Goal: Information Seeking & Learning: Check status

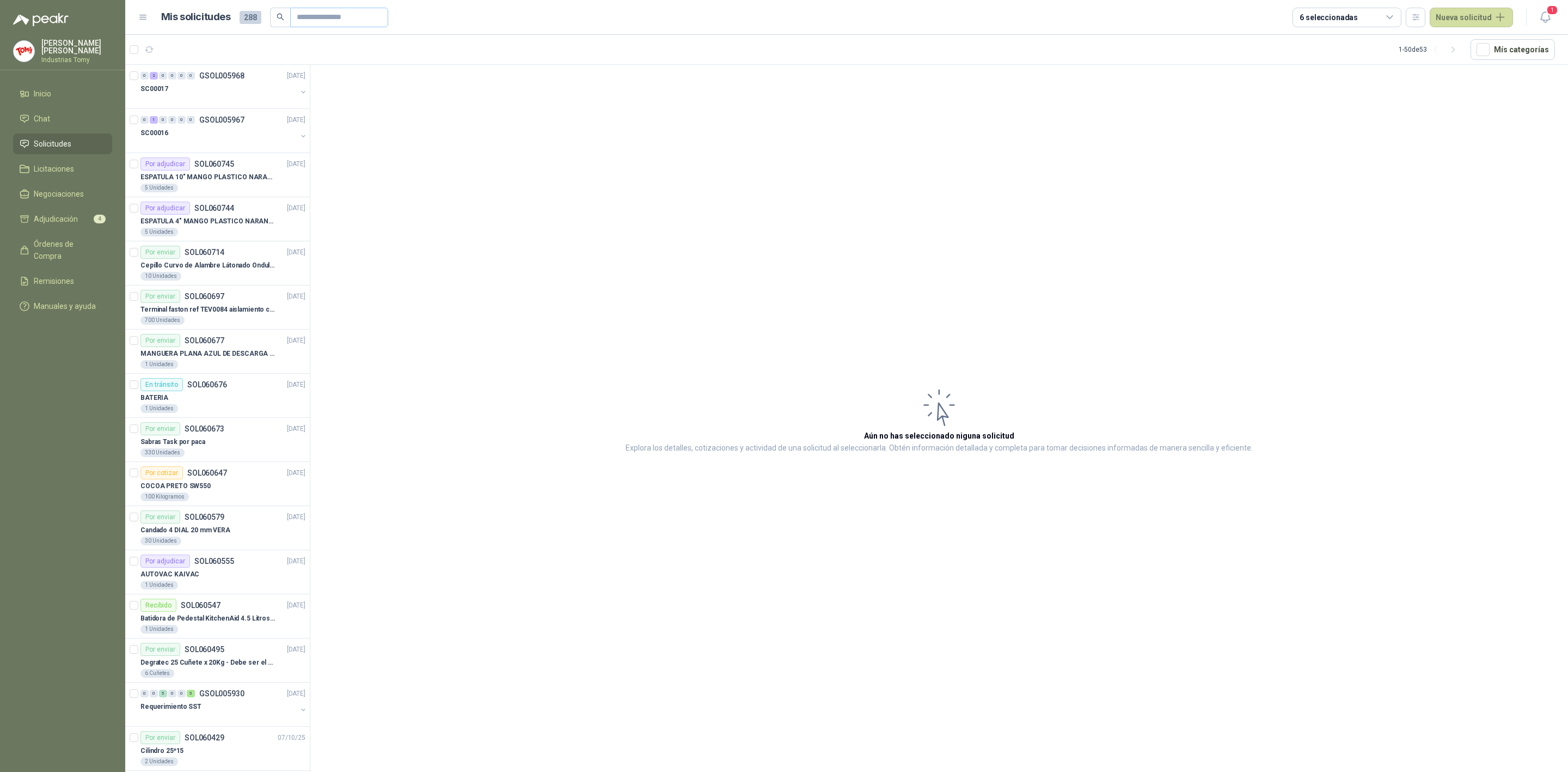
click at [333, 18] on input "text" at bounding box center [335, 17] width 76 height 19
type input "****"
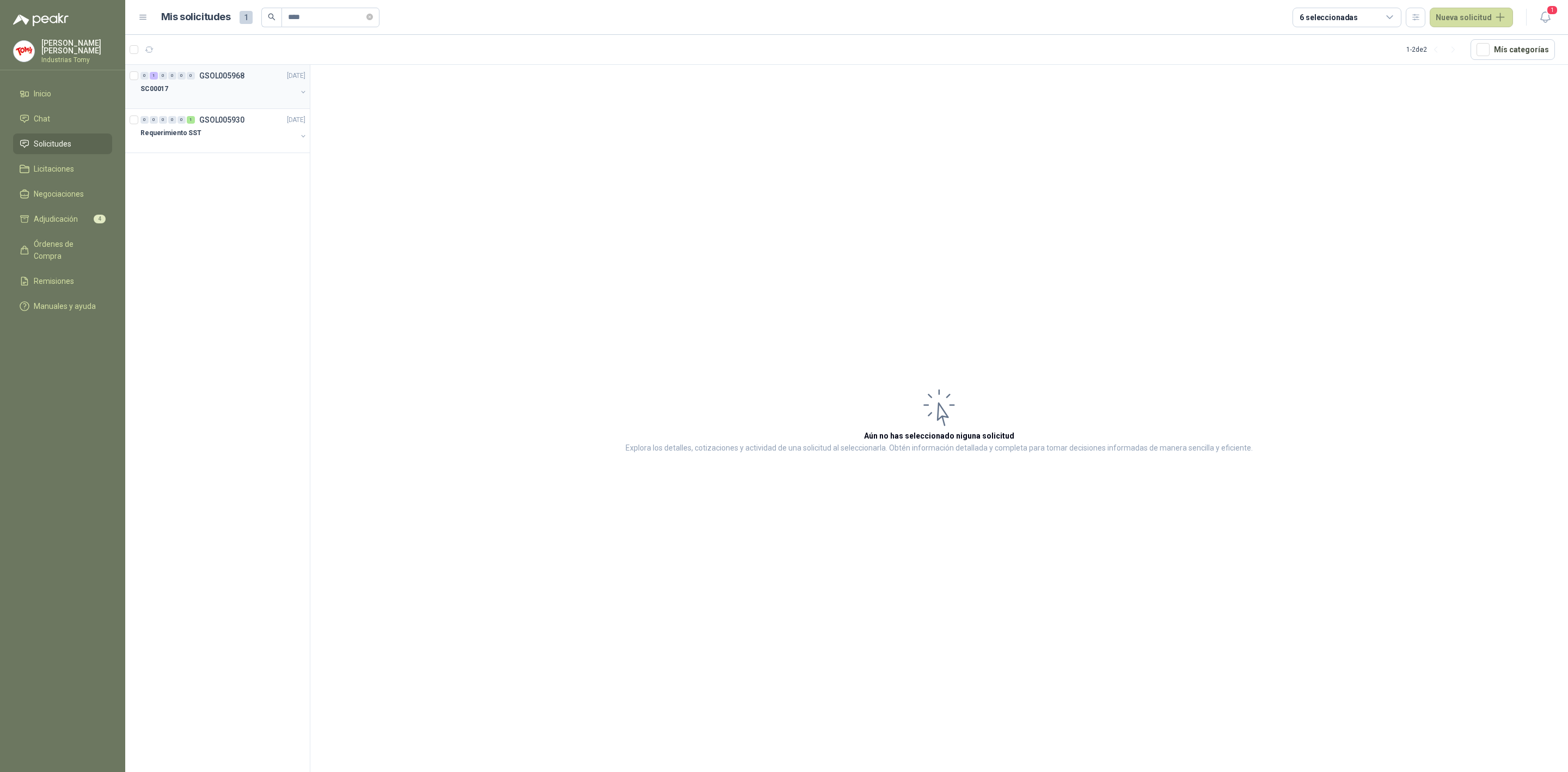
click at [251, 93] on div "SC00017" at bounding box center [219, 89] width 156 height 13
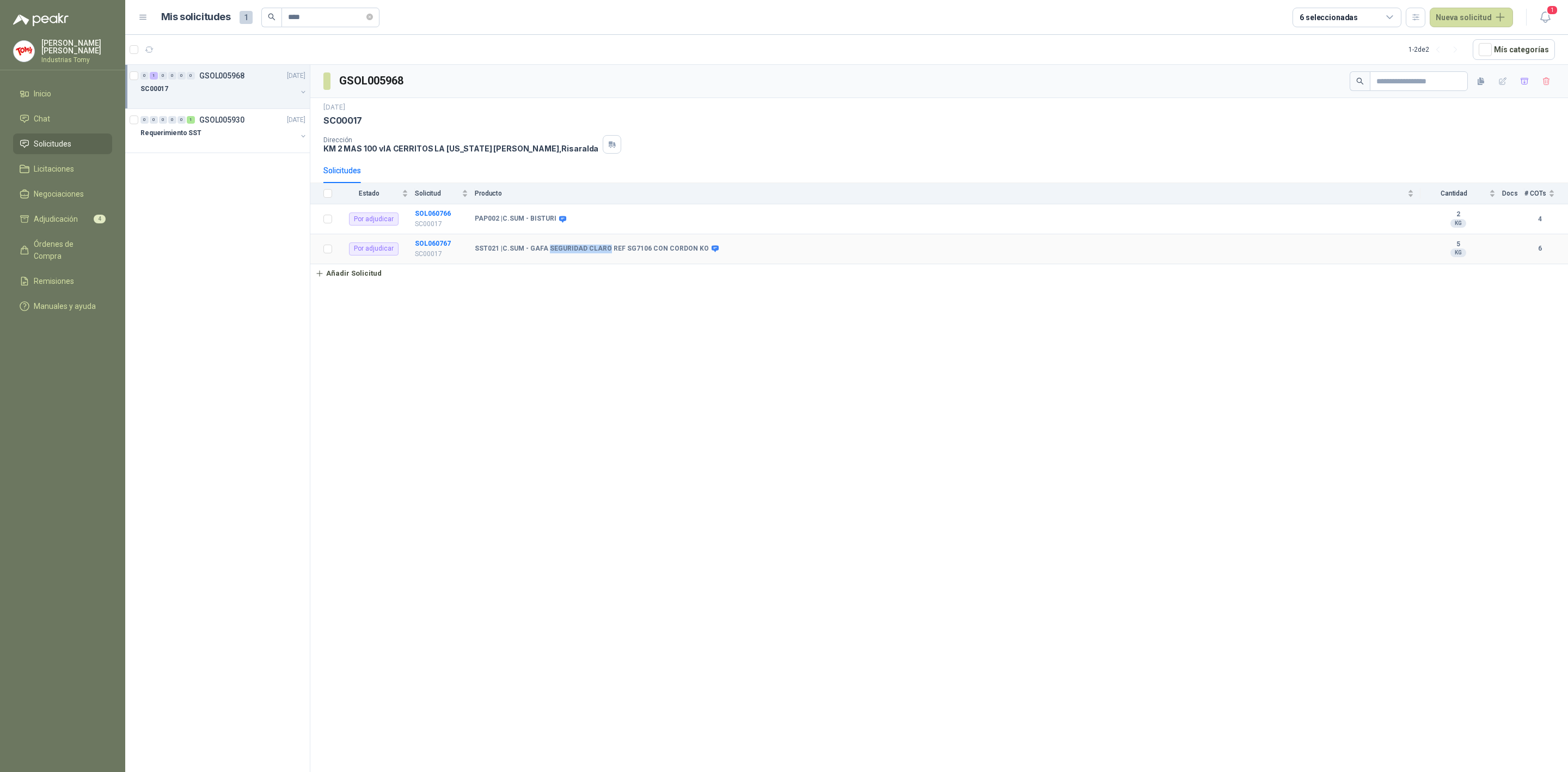
drag, startPoint x: 548, startPoint y: 244, endPoint x: 491, endPoint y: 233, distance: 58.1
click at [602, 253] on td "SST021 | C.SUM - GAFA SEGURIDAD CLARO REF SG7106 CON CORDON KO" at bounding box center [948, 249] width 946 height 30
drag, startPoint x: 494, startPoint y: 220, endPoint x: 513, endPoint y: 223, distance: 19.2
click at [513, 223] on b "PAP002 | C.SUM - BISTURI" at bounding box center [515, 219] width 82 height 9
click at [77, 141] on li "Solicitudes" at bounding box center [62, 143] width 86 height 12
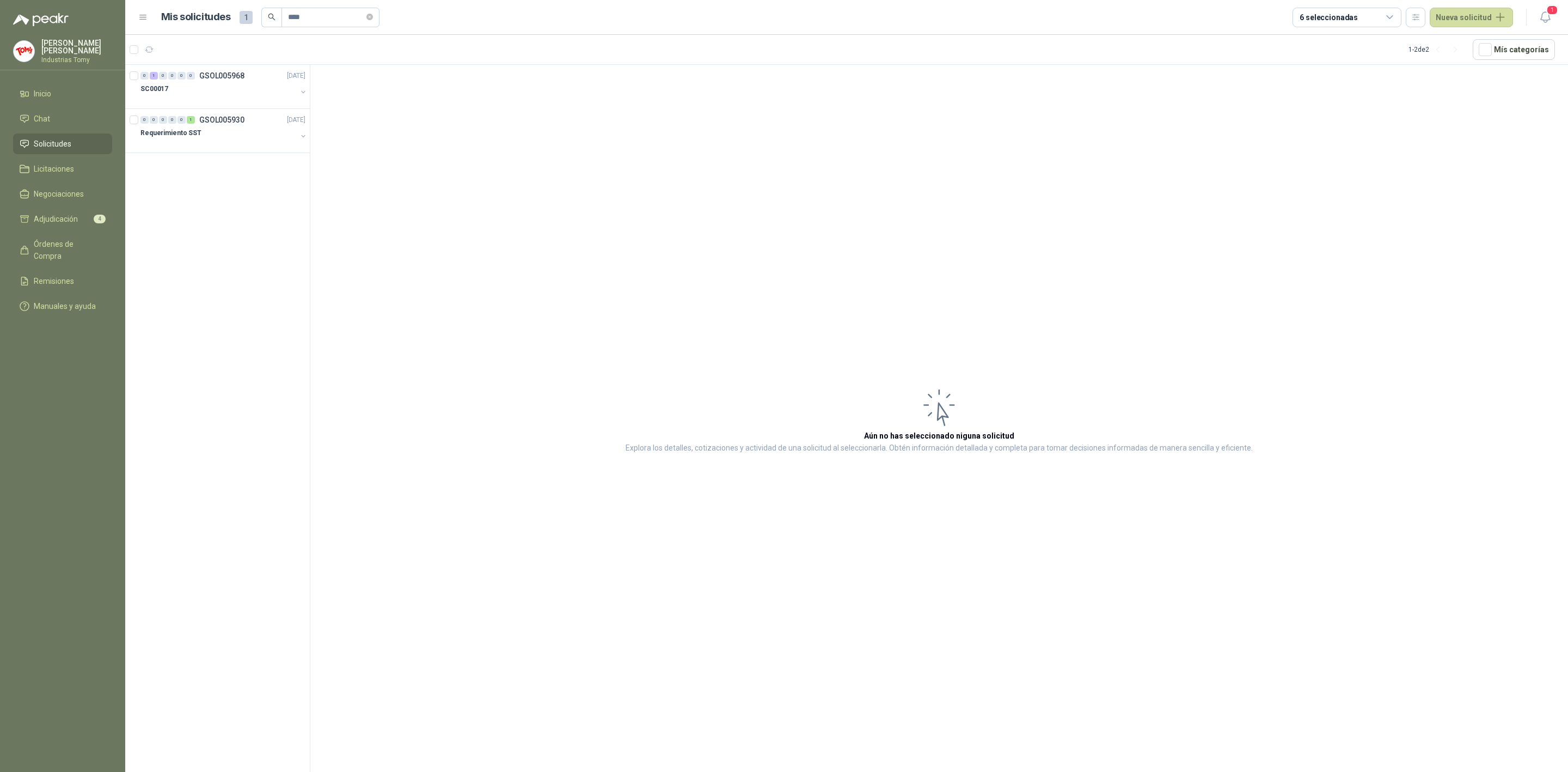
click at [77, 141] on li "Solicitudes" at bounding box center [62, 143] width 86 height 12
drag, startPoint x: 310, startPoint y: 19, endPoint x: 188, endPoint y: 24, distance: 122.1
click at [188, 24] on div "Mis solicitudes 1 ****" at bounding box center [270, 17] width 219 height 19
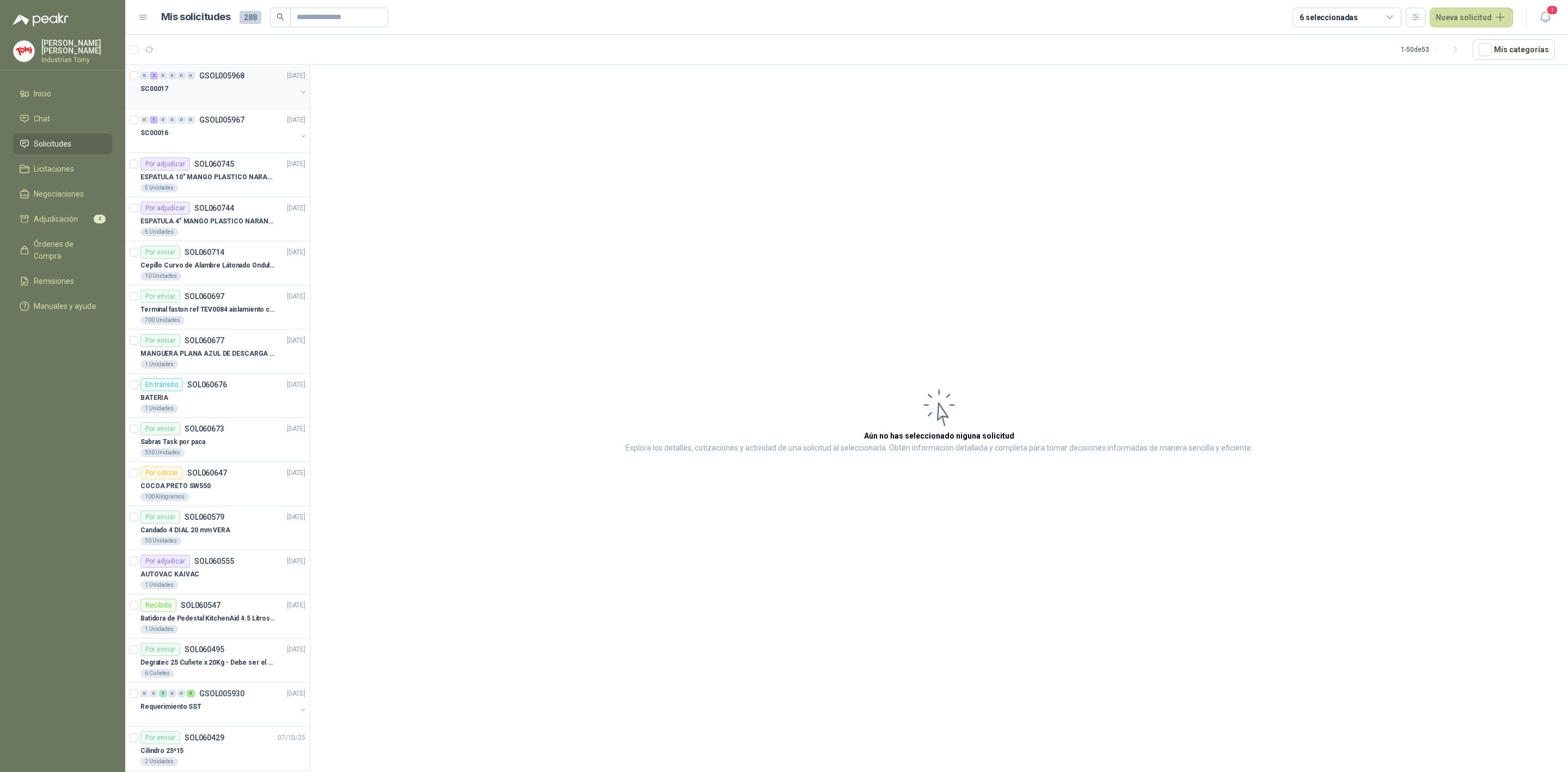
click at [233, 99] on div at bounding box center [219, 99] width 156 height 9
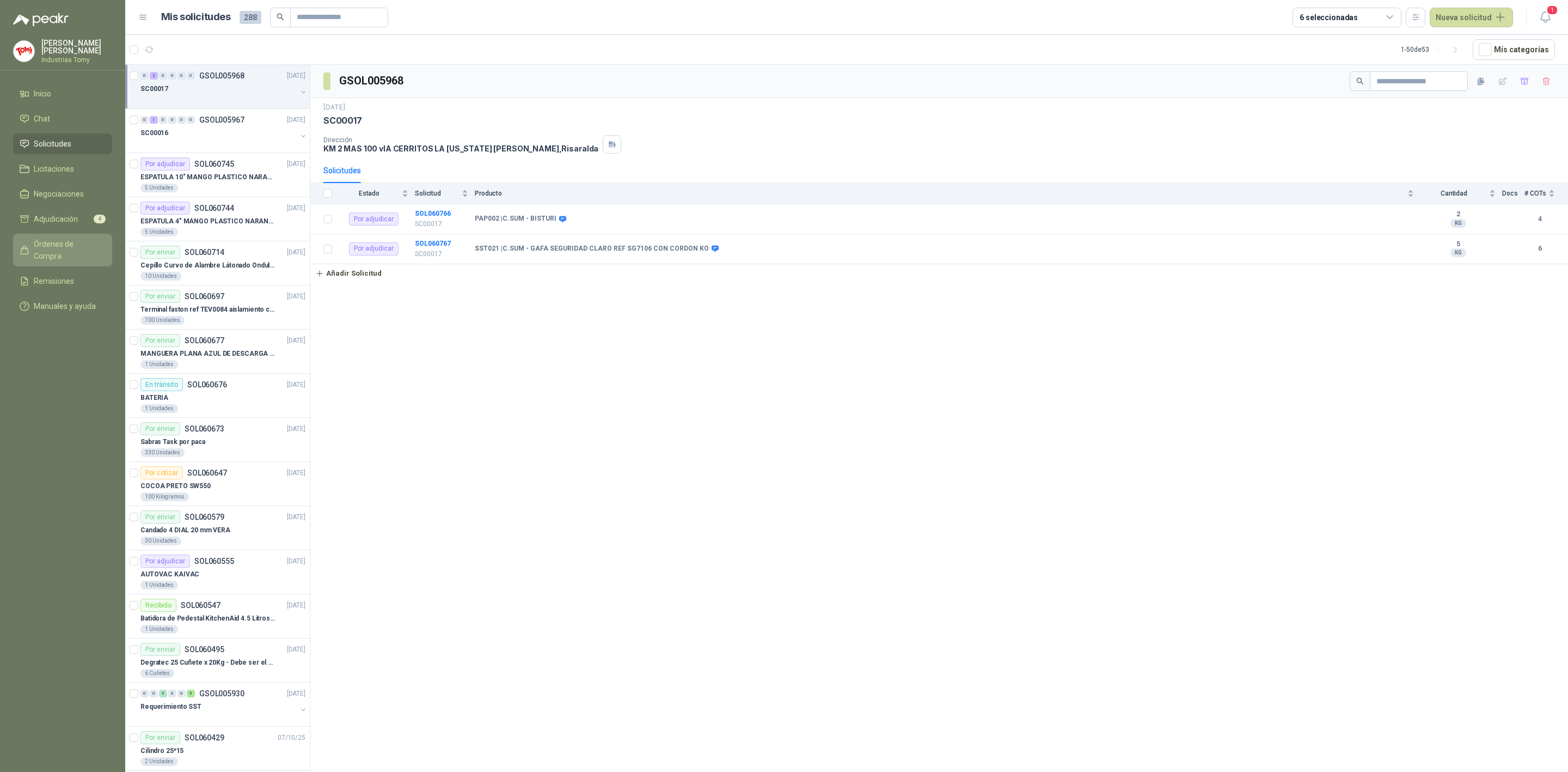
click at [59, 245] on span "Órdenes de Compra" at bounding box center [67, 250] width 68 height 24
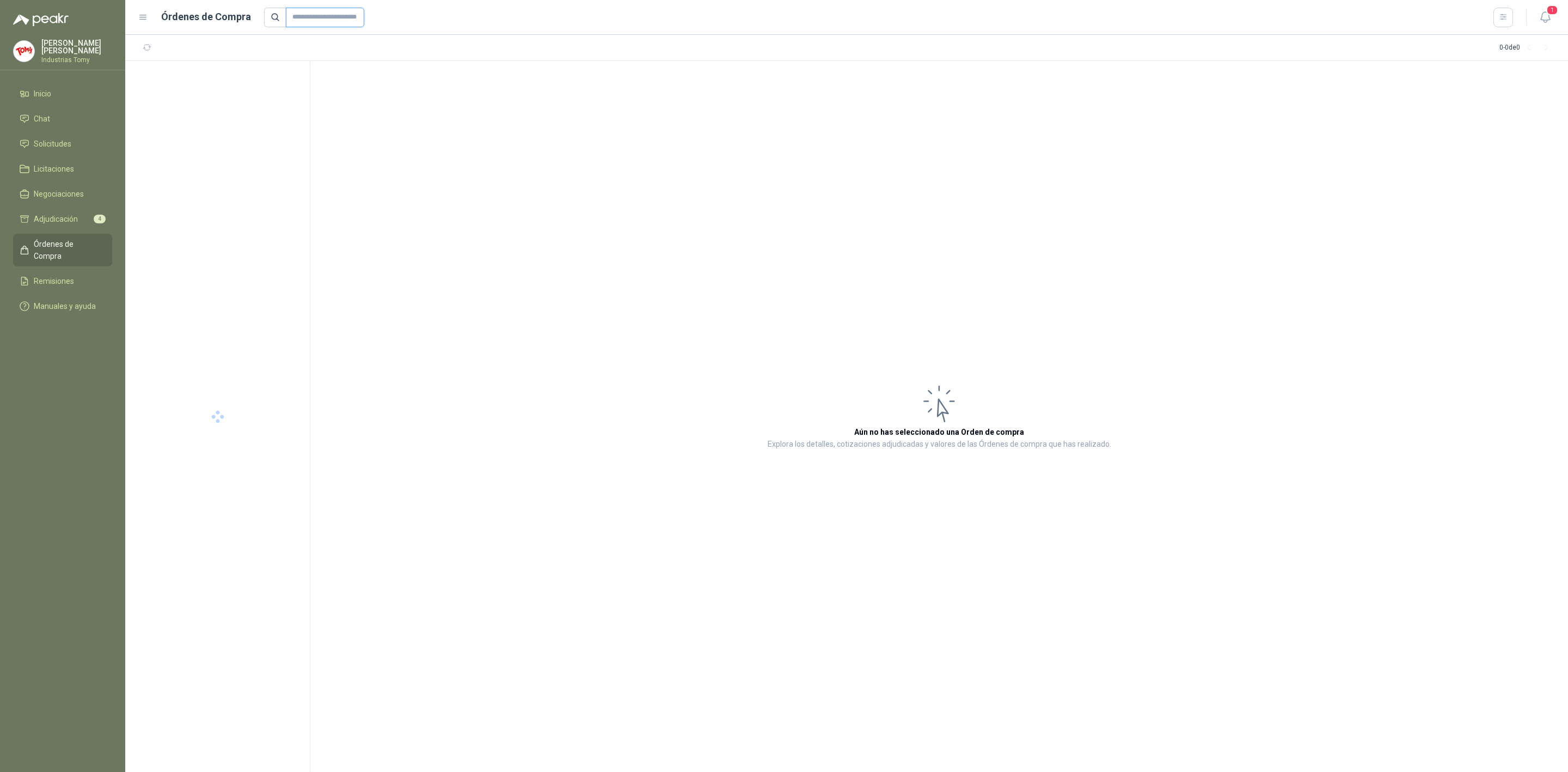
click at [351, 12] on input "text" at bounding box center [324, 17] width 79 height 19
type input "****"
click at [218, 82] on div "$ 16.185 ,36 OCP008015" at bounding box center [222, 88] width 166 height 23
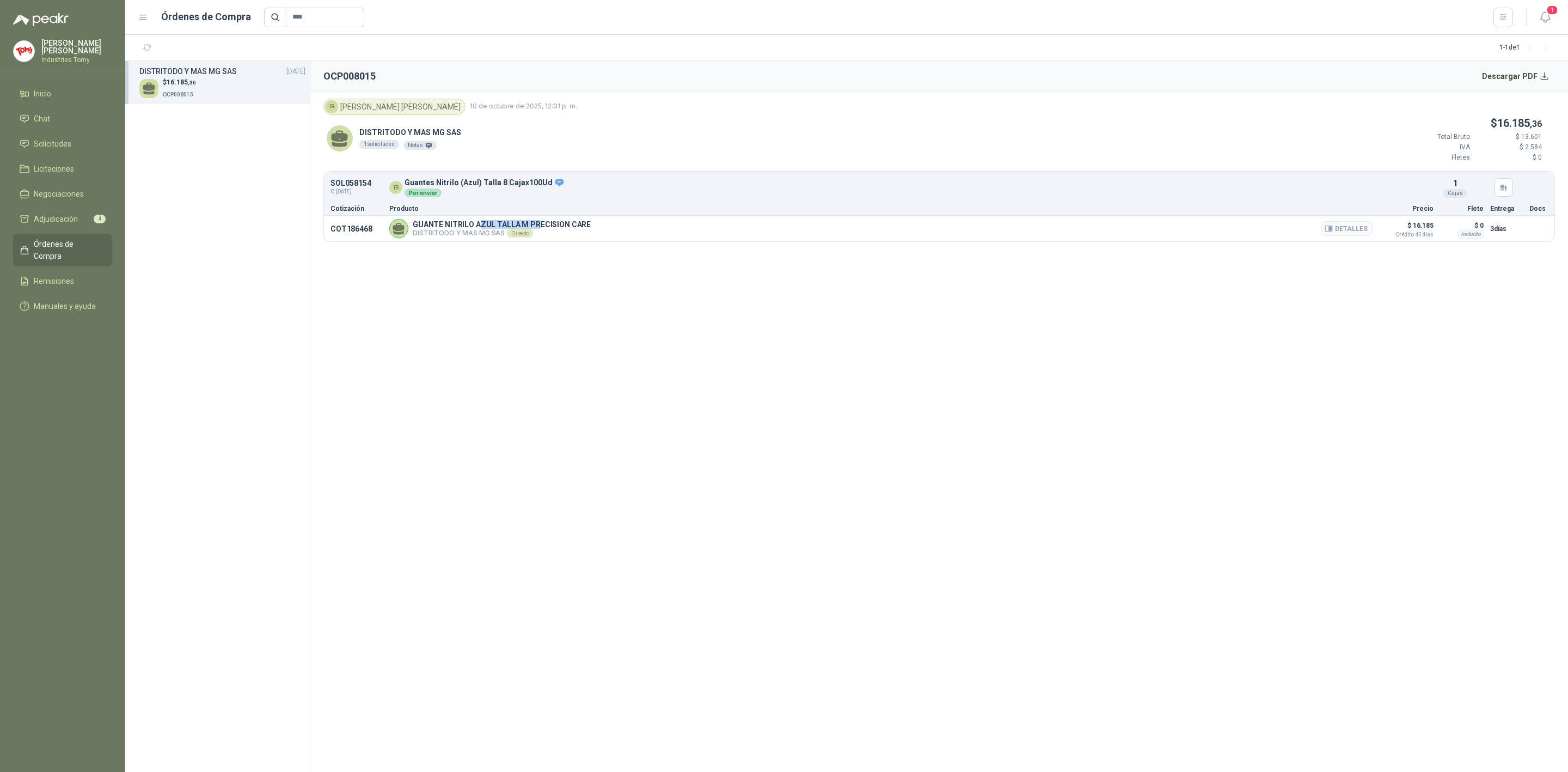
drag, startPoint x: 536, startPoint y: 224, endPoint x: 477, endPoint y: 227, distance: 59.1
click at [477, 227] on p "GUANTE NITRILO AZUL TALLA M PRECISION CARE" at bounding box center [501, 224] width 178 height 9
click at [578, 229] on p "GUANTE NITRILO AZUL TALLA M PRECISION CARE" at bounding box center [501, 224] width 178 height 9
drag, startPoint x: 551, startPoint y: 230, endPoint x: 517, endPoint y: 230, distance: 34.0
click at [517, 230] on div "GUANTE NITRILO AZUL TALLA M PRECISION CARE DISTRITODO Y MAS MG SAS Directo Deta…" at bounding box center [881, 228] width 984 height 19
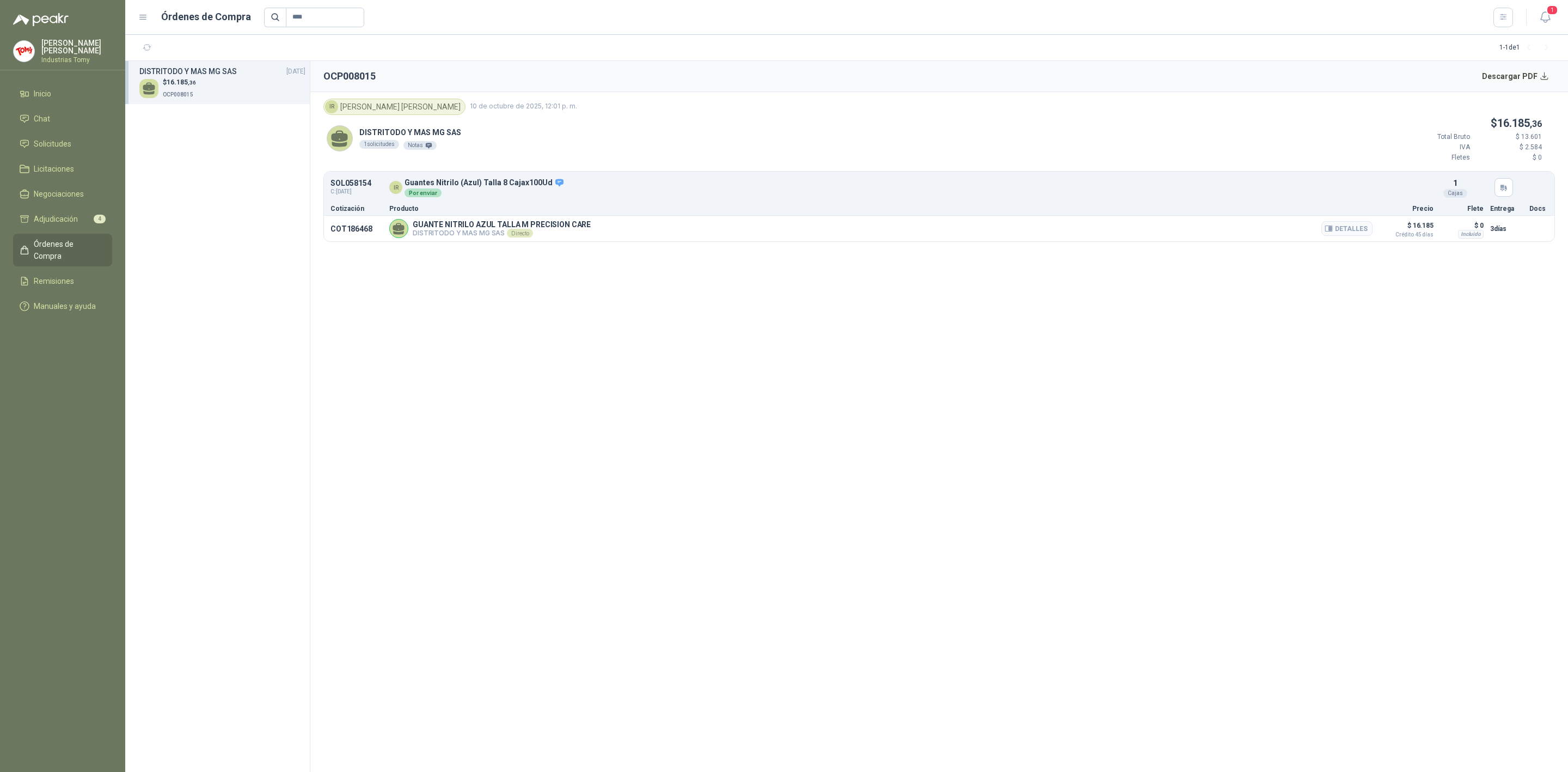
click at [552, 224] on p "GUANTE NITRILO AZUL TALLA M PRECISION CARE" at bounding box center [501, 224] width 178 height 9
click at [53, 138] on span "Solicitudes" at bounding box center [52, 143] width 37 height 12
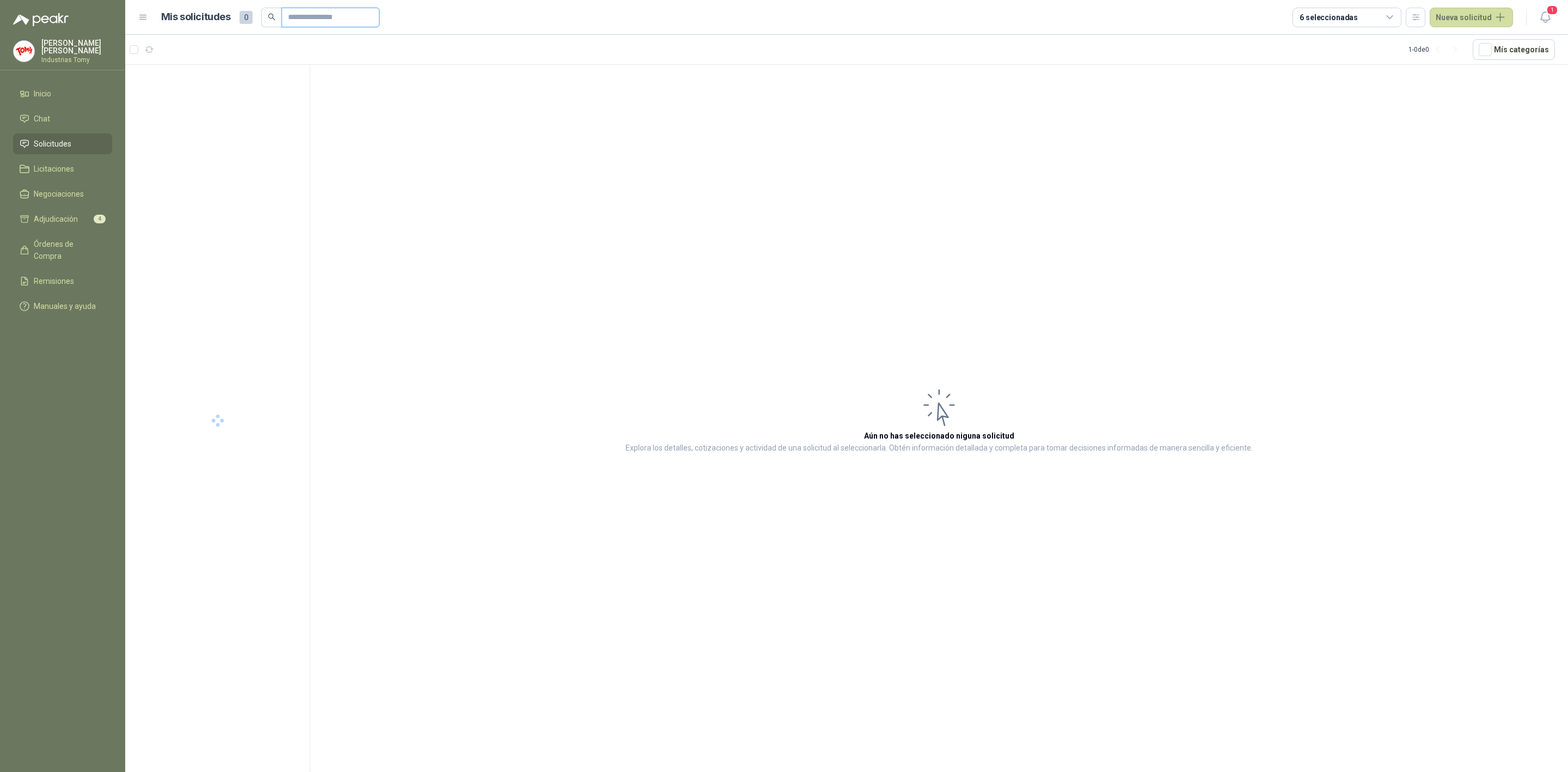
click at [346, 16] on input "text" at bounding box center [326, 17] width 76 height 19
type input "*****"
click at [206, 74] on p "GSOL005433" at bounding box center [222, 75] width 45 height 8
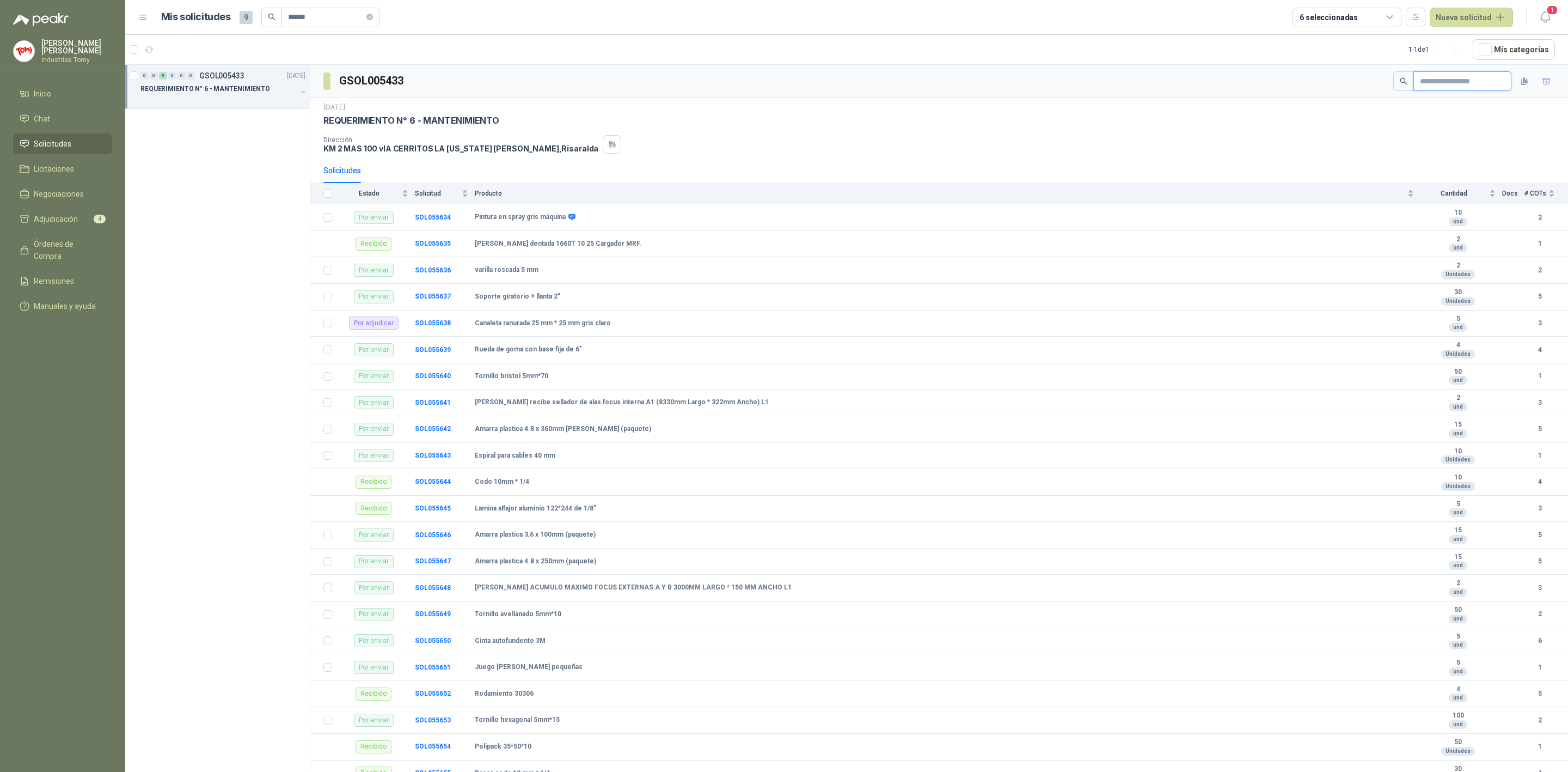
click at [1436, 80] on input "text" at bounding box center [1458, 81] width 76 height 19
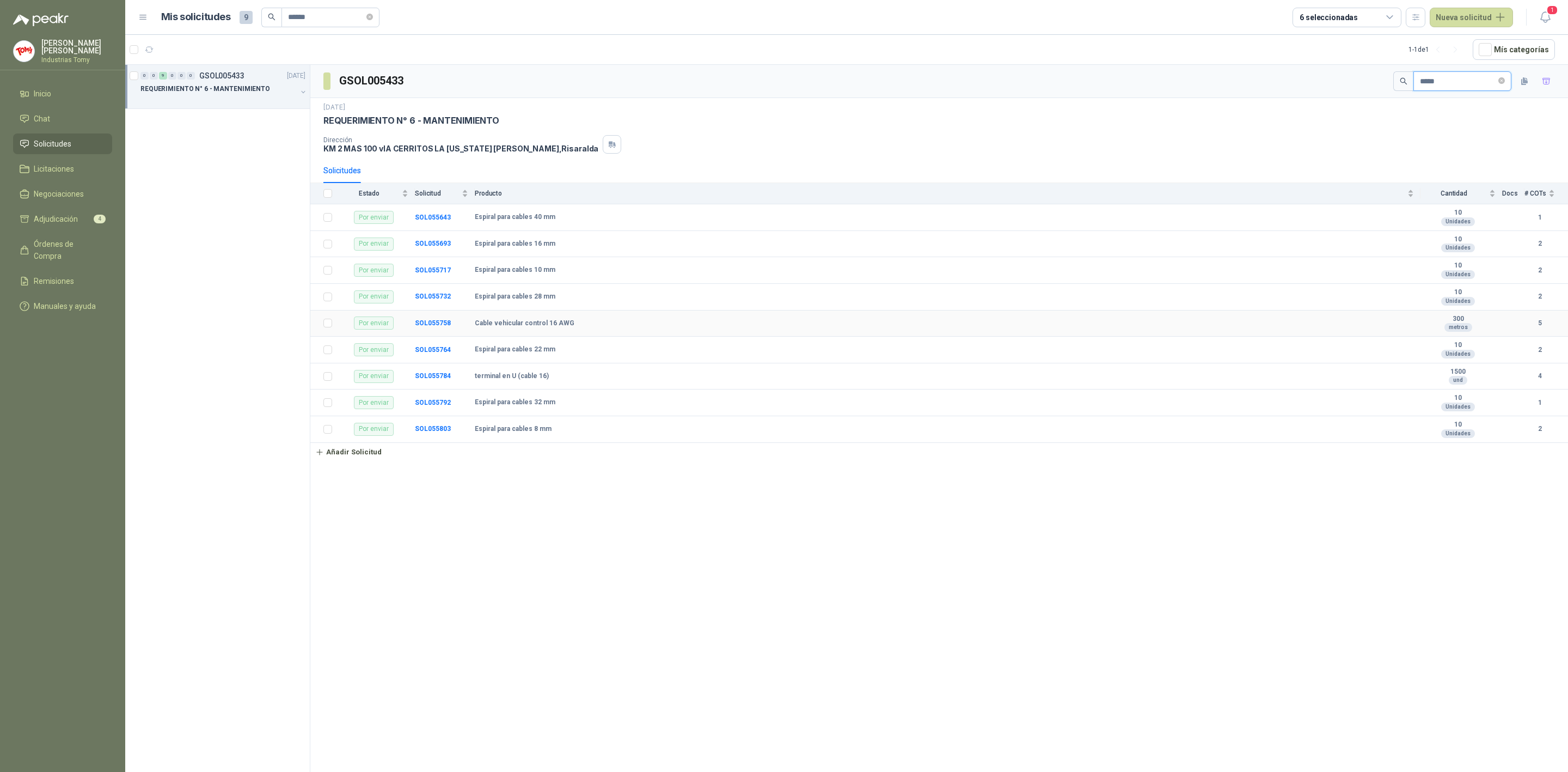
type input "*****"
drag, startPoint x: 518, startPoint y: 330, endPoint x: 564, endPoint y: 330, distance: 46.0
click at [564, 328] on b "Cable vehicular control 16 AWG" at bounding box center [524, 323] width 100 height 9
click at [437, 325] on b "SOL055758" at bounding box center [433, 323] width 36 height 8
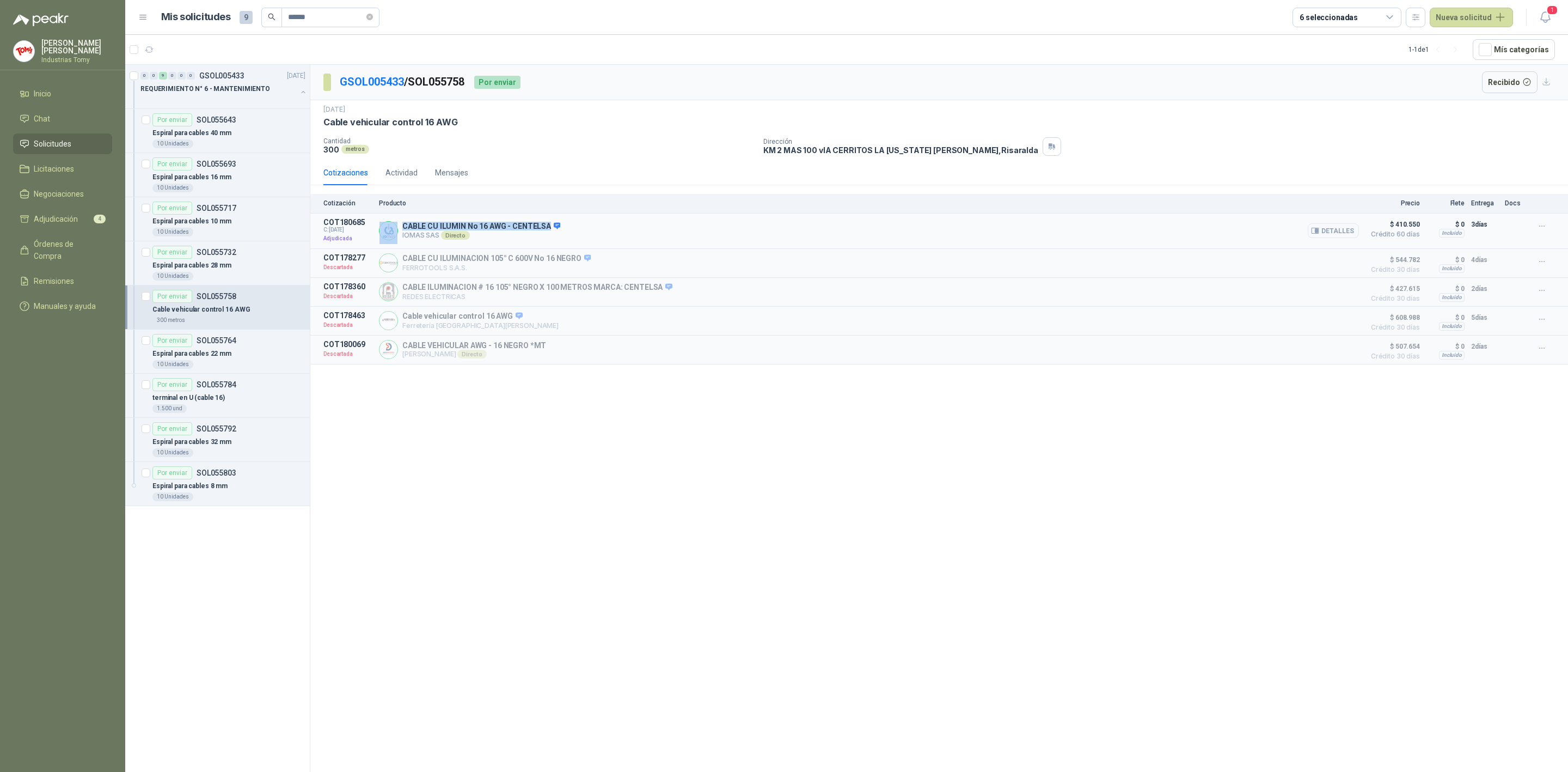
drag, startPoint x: 545, startPoint y: 226, endPoint x: 397, endPoint y: 231, distance: 148.1
click at [389, 227] on div "CABLE CU ILUMIN No 16 AWG - CENTELSA IOMAS SAS Directo Detalles" at bounding box center [869, 231] width 980 height 26
click at [636, 433] on div "GSOL005433 / SOL055758 Por enviar Recibido [DATE] Cable vehicular control 16 AW…" at bounding box center [939, 419] width 1258 height 711
drag, startPoint x: 398, startPoint y: 229, endPoint x: 548, endPoint y: 226, distance: 150.0
click at [548, 226] on div "CABLE CU ILUMIN No 16 AWG - CENTELSA IOMAS SAS Directo Detalles" at bounding box center [869, 231] width 980 height 26
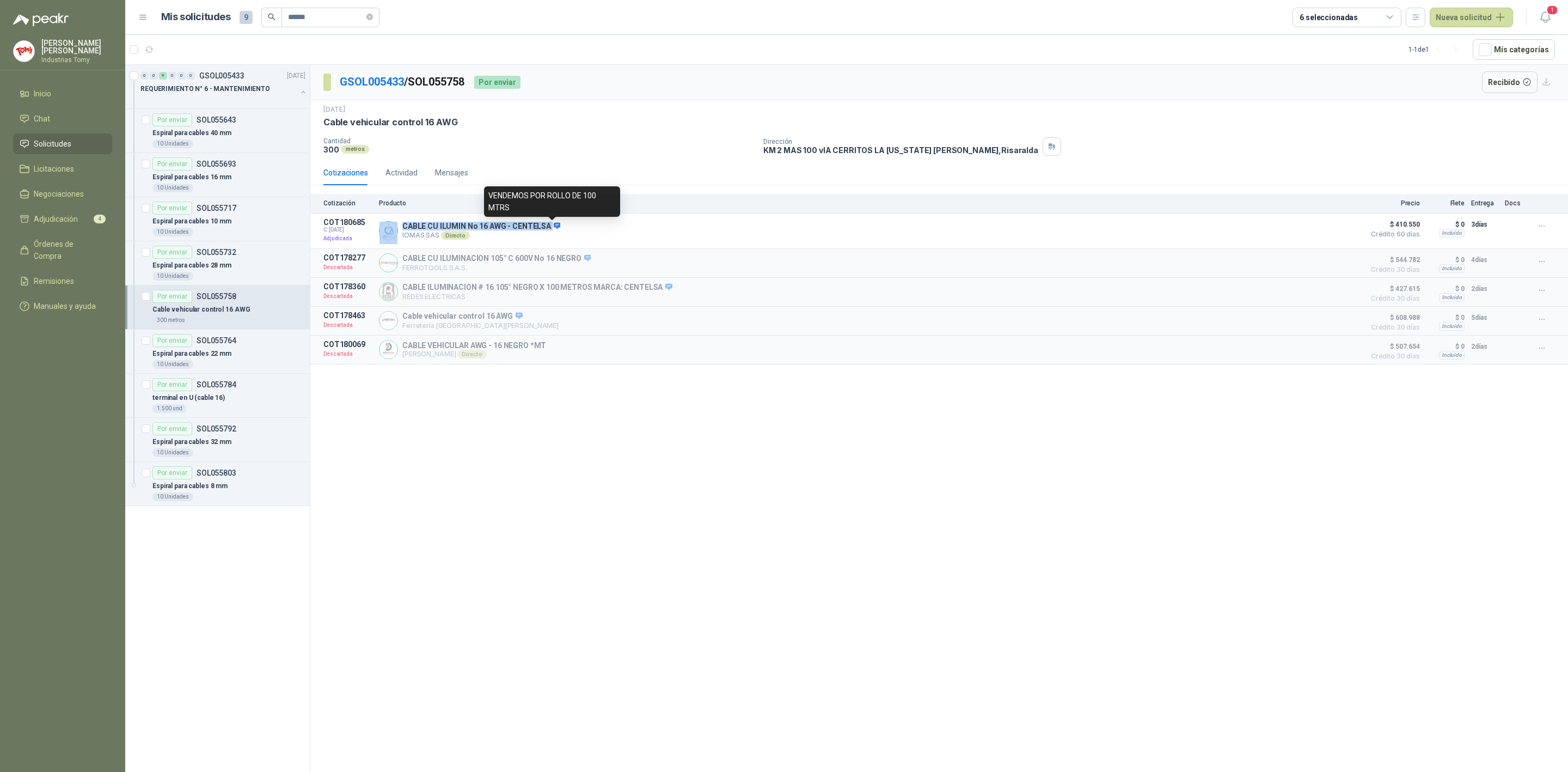
copy div "CABLE CU ILUMIN No 16 AWG - CENTELSA"
click at [68, 213] on span "Adjudicación" at bounding box center [55, 219] width 44 height 12
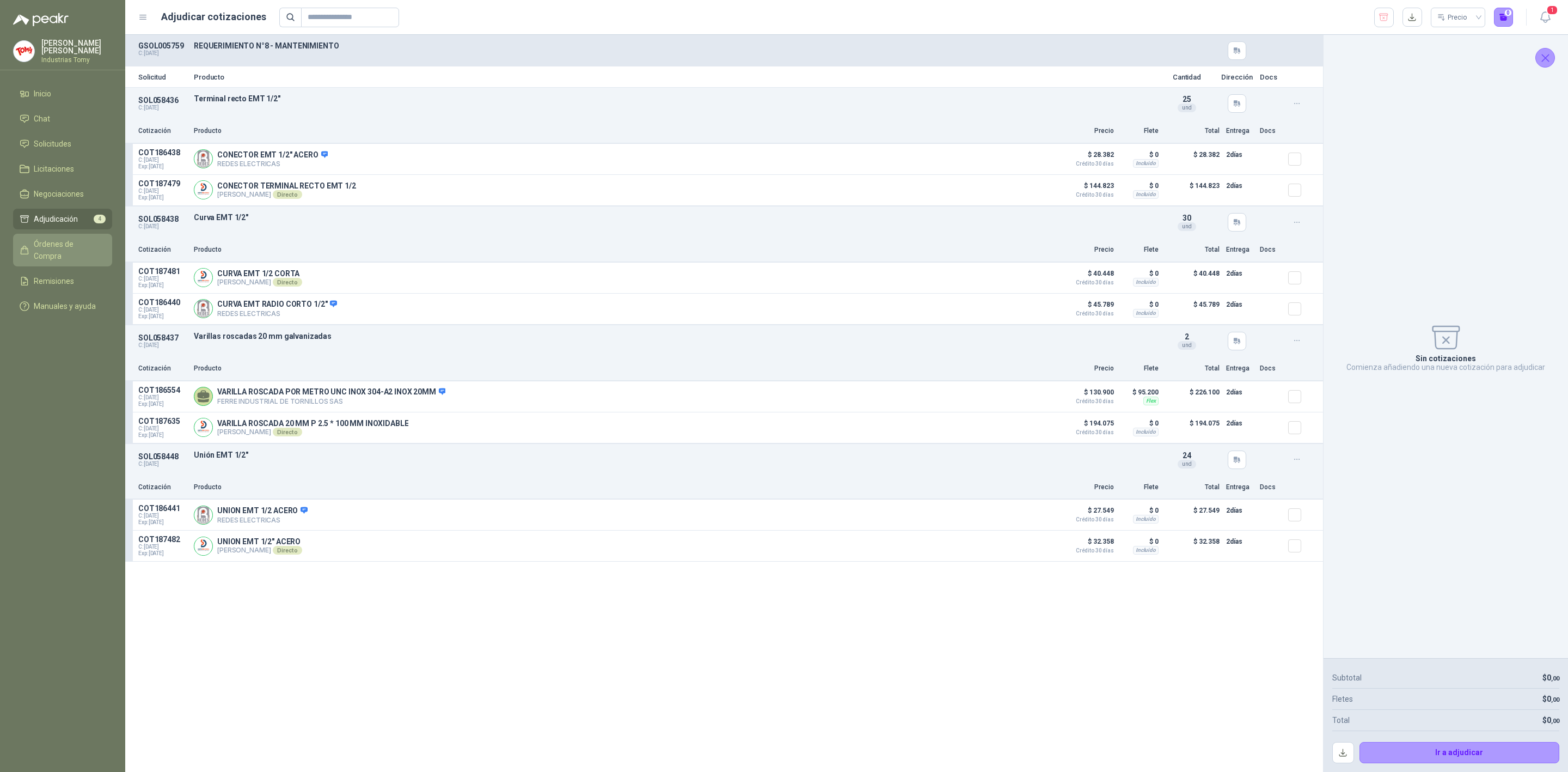
click at [77, 240] on span "Órdenes de Compra" at bounding box center [67, 250] width 68 height 24
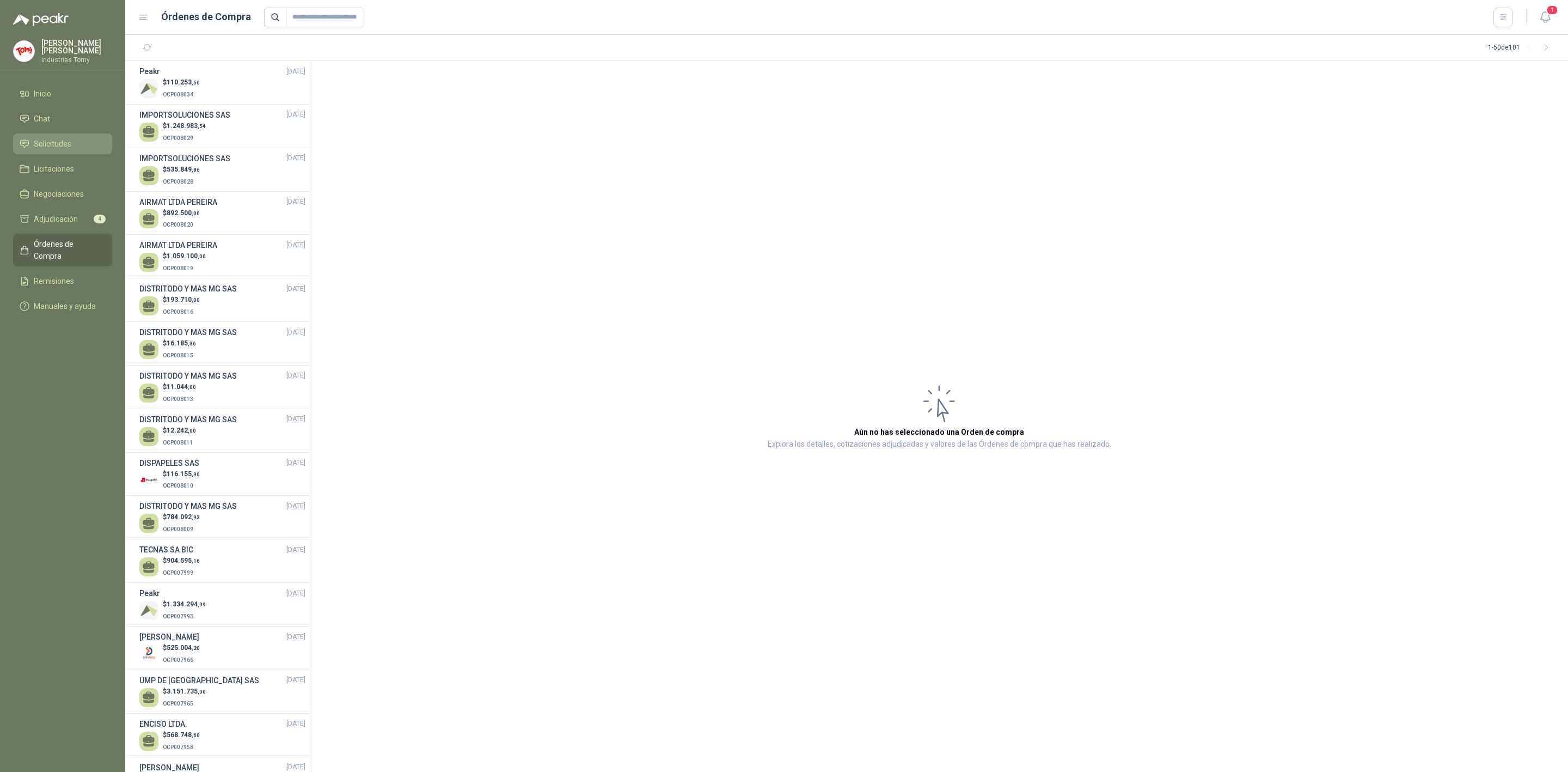
click at [79, 135] on link "Solicitudes" at bounding box center [62, 143] width 99 height 21
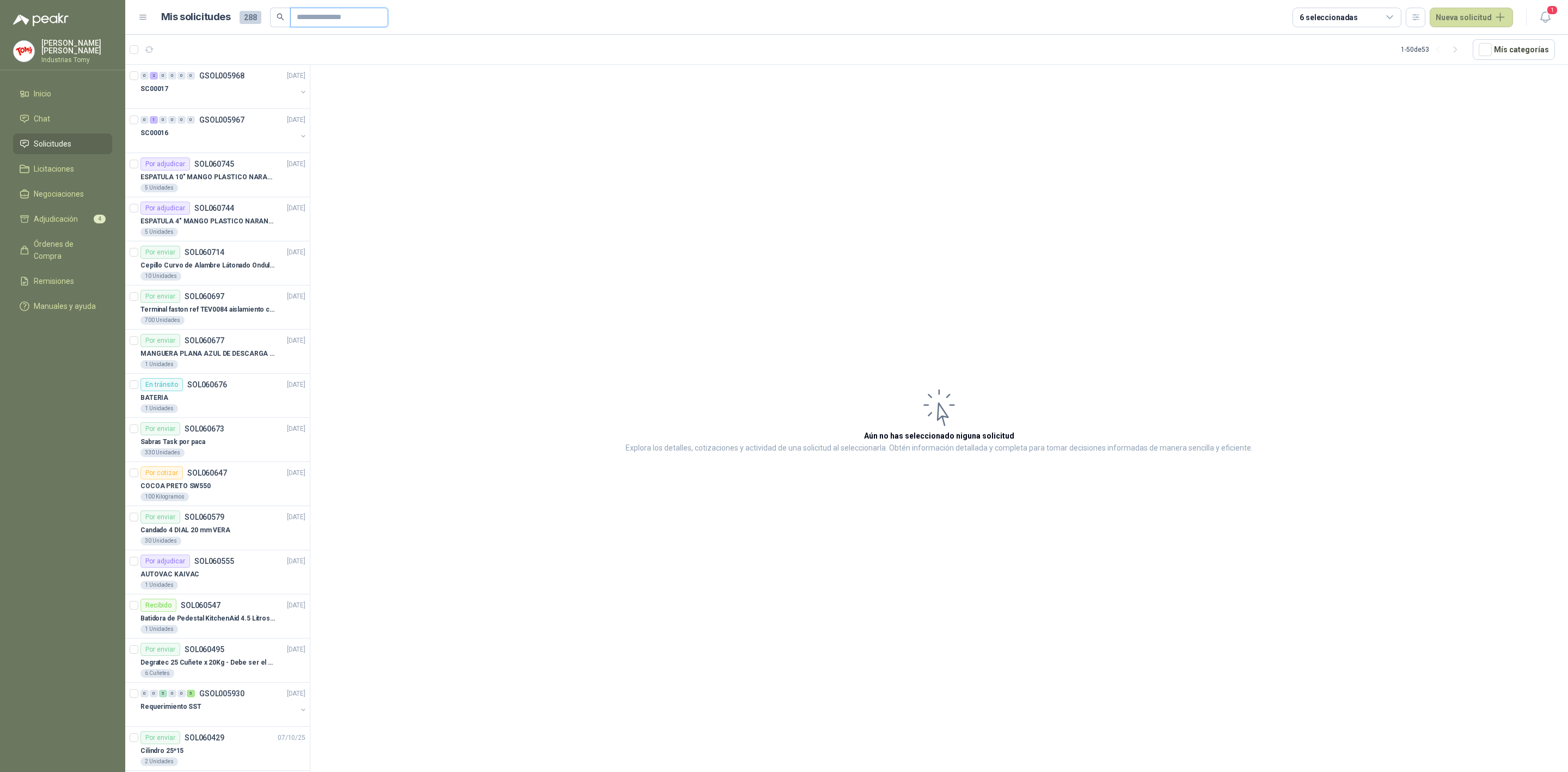
click at [345, 18] on input "text" at bounding box center [335, 17] width 76 height 19
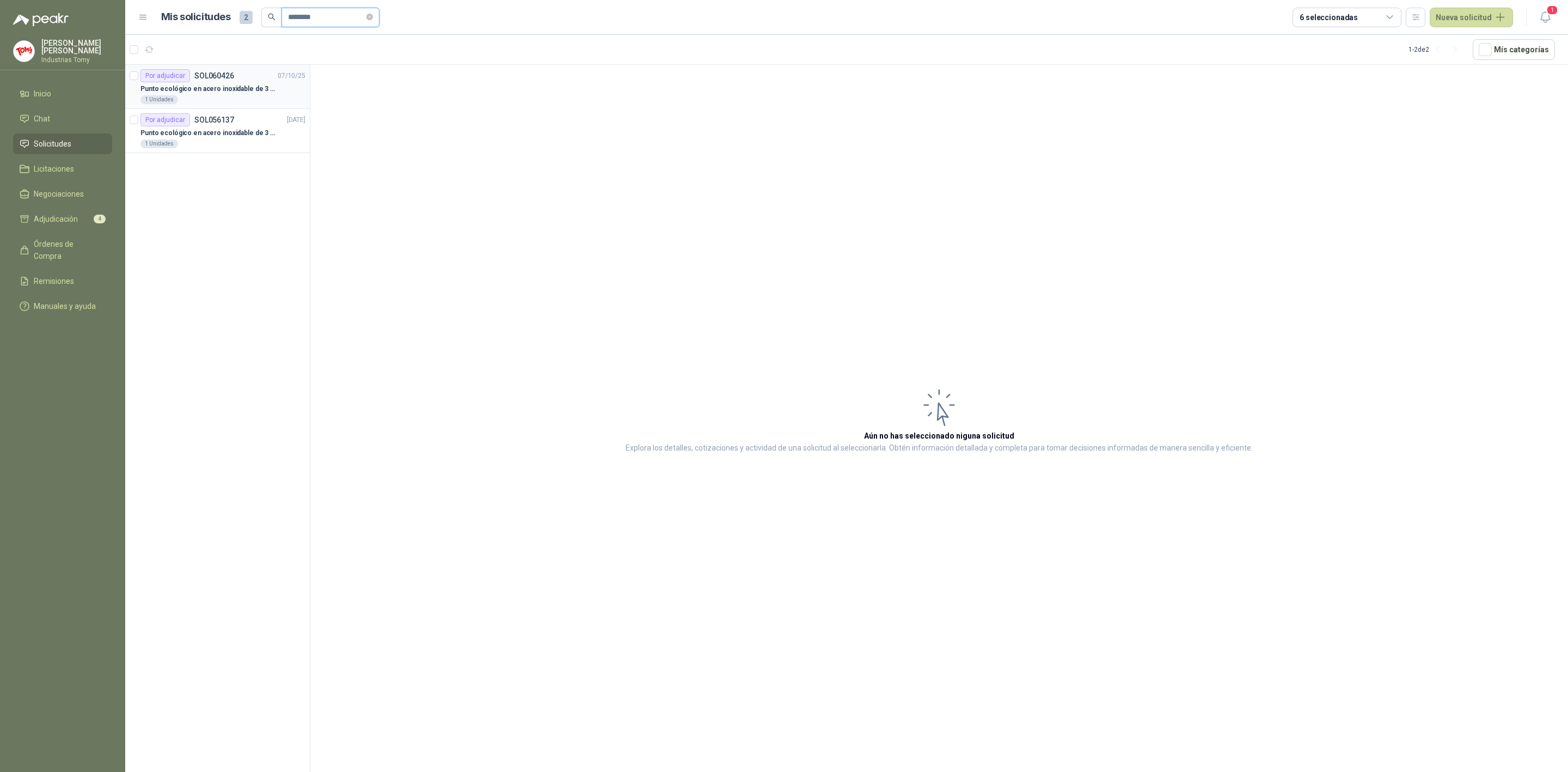
type input "********"
click at [251, 93] on p "Punto ecológico en acero inoxidable de 3 puestos, con capacidad para 53 Litros …" at bounding box center [209, 89] width 135 height 10
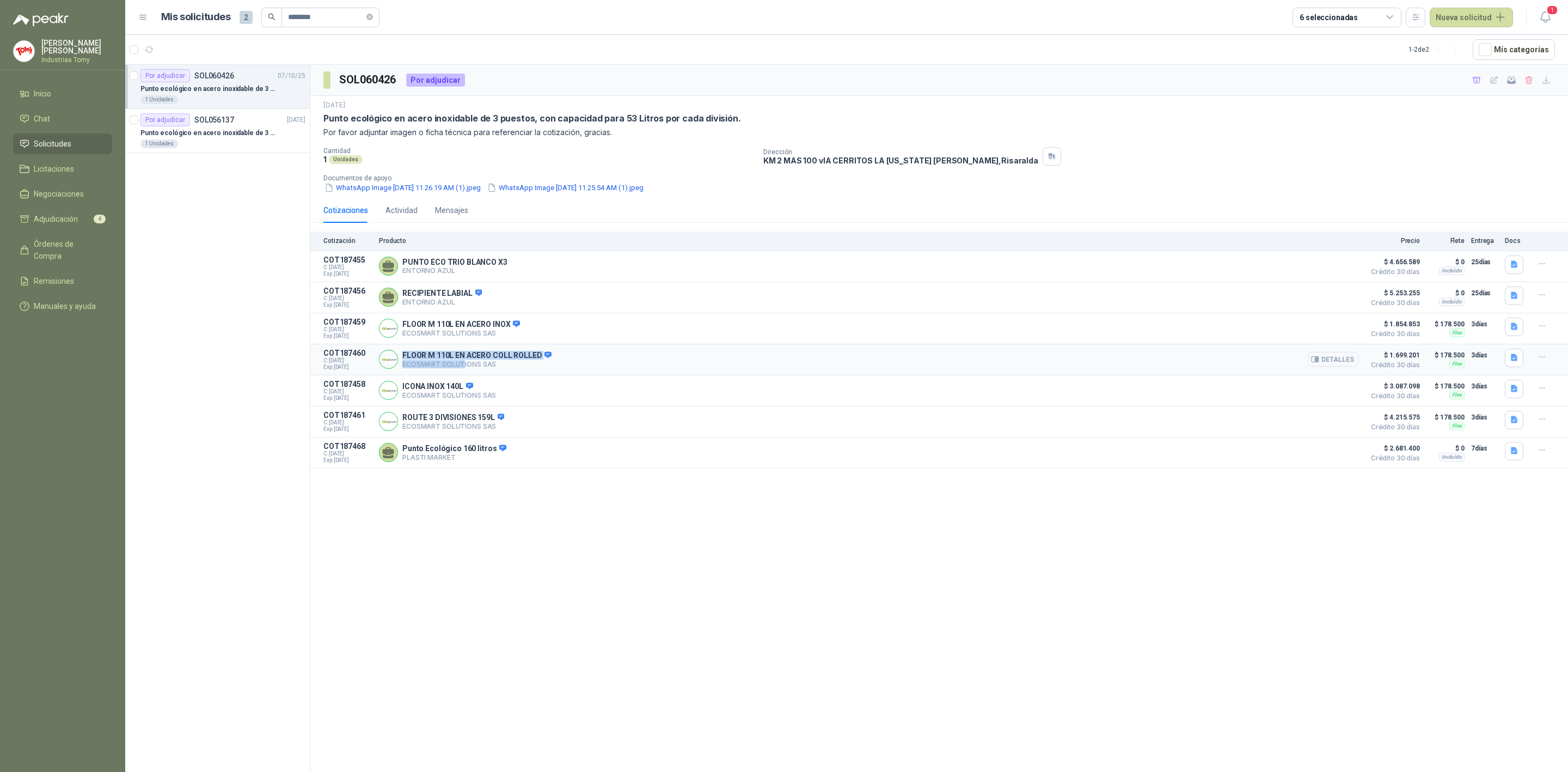
drag, startPoint x: 400, startPoint y: 361, endPoint x: 461, endPoint y: 360, distance: 61.0
click at [461, 362] on div "FLOOR M 110L EN ACERO COLL ROLLED ECOSMART SOLUTIONS SAS Detalles" at bounding box center [869, 360] width 980 height 22
drag, startPoint x: 434, startPoint y: 328, endPoint x: 496, endPoint y: 332, distance: 62.1
click at [491, 334] on div "FLOOR M 110L EN ACERO INOX ECOSMART SOLUTIONS SAS Detalles" at bounding box center [461, 328] width 118 height 18
click at [1330, 324] on button "Detalles" at bounding box center [1334, 328] width 51 height 15
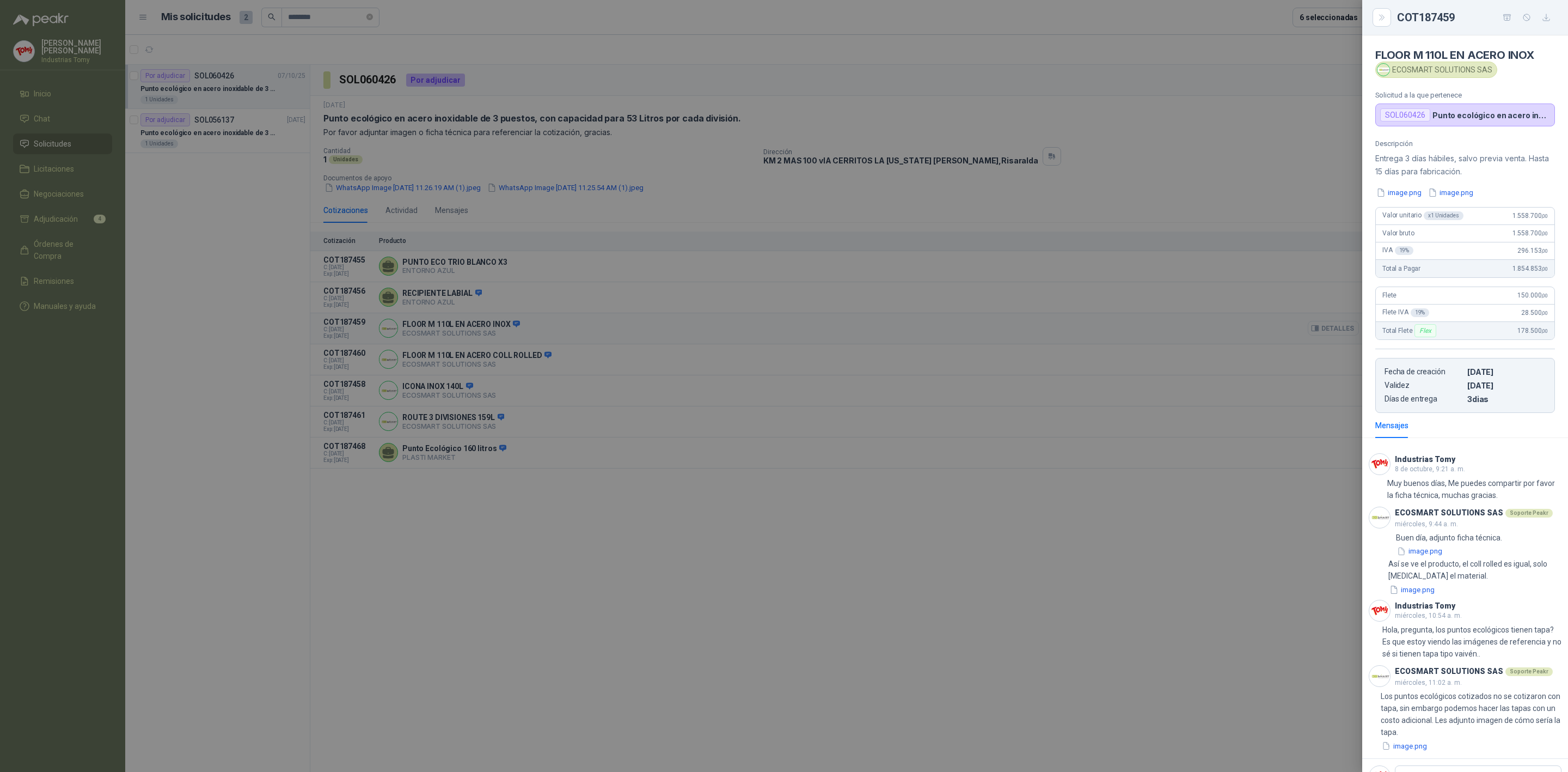
scroll to position [44, 0]
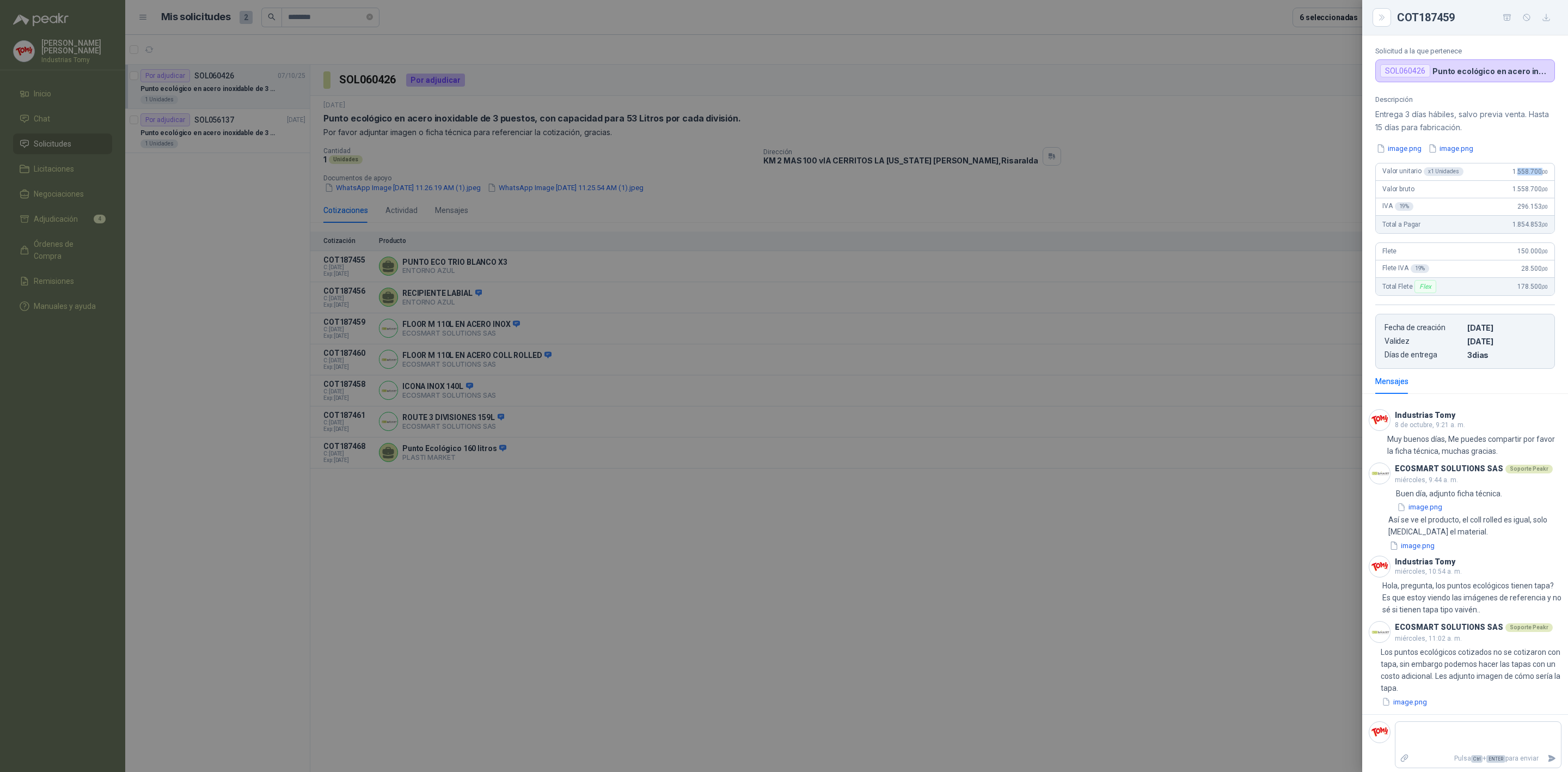
drag, startPoint x: 1510, startPoint y: 169, endPoint x: 1534, endPoint y: 175, distance: 24.7
click at [1534, 175] on span "1.558.700 ,00" at bounding box center [1530, 172] width 35 height 8
drag, startPoint x: 1533, startPoint y: 251, endPoint x: 1503, endPoint y: 251, distance: 30.0
click at [1503, 251] on div "[PERSON_NAME] 150.000 ,00" at bounding box center [1465, 251] width 179 height 17
click at [1528, 266] on span "28.500 ,00" at bounding box center [1535, 268] width 26 height 8
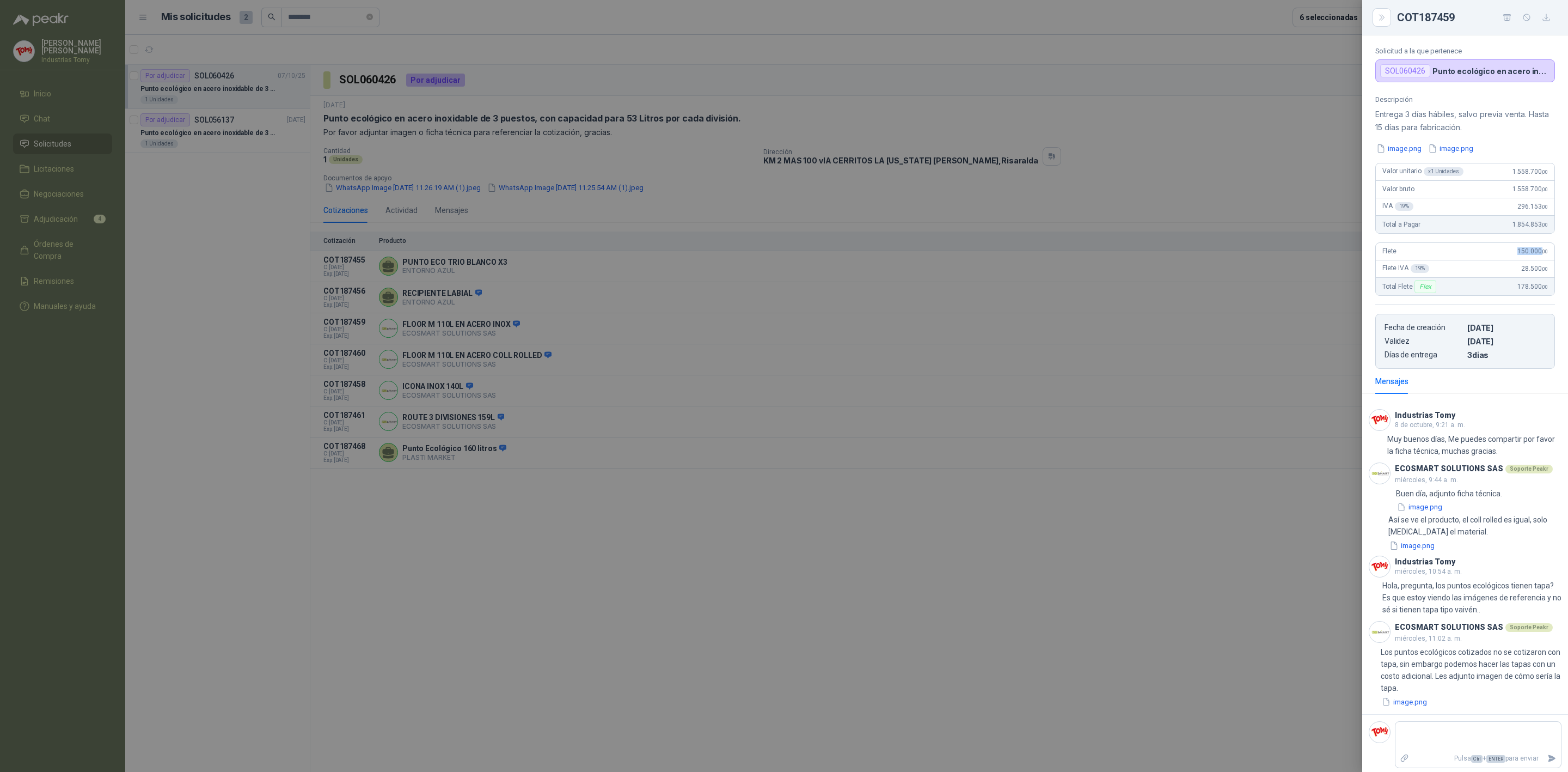
drag, startPoint x: 1535, startPoint y: 249, endPoint x: 1500, endPoint y: 250, distance: 35.0
click at [1500, 250] on div "[PERSON_NAME] 150.000 ,00" at bounding box center [1465, 251] width 179 height 17
click at [1527, 269] on span "28.500 ,00" at bounding box center [1535, 268] width 26 height 8
drag, startPoint x: 1534, startPoint y: 251, endPoint x: 1505, endPoint y: 250, distance: 29.0
click at [1505, 250] on div "[PERSON_NAME] 150.000 ,00" at bounding box center [1465, 251] width 179 height 17
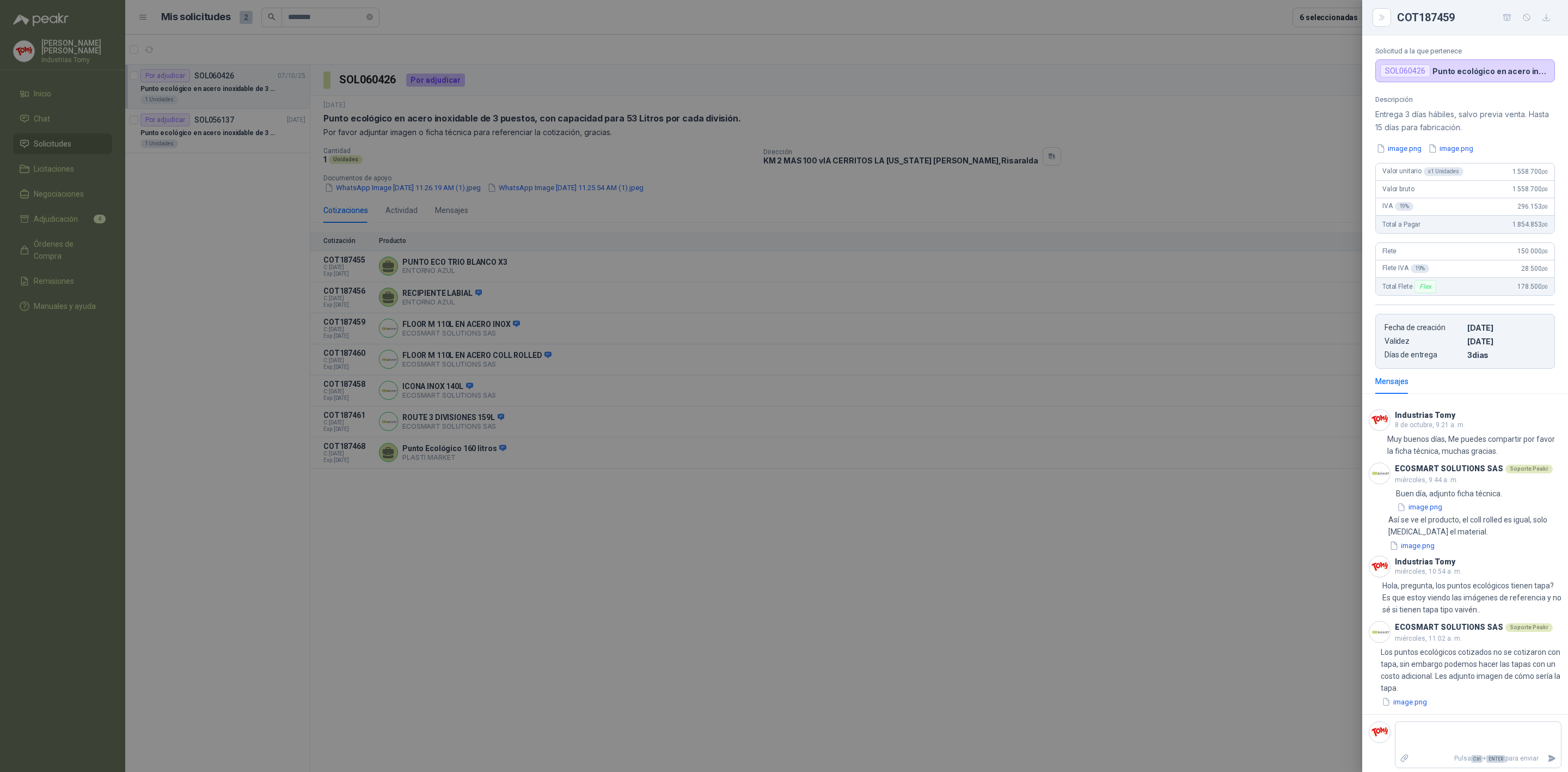
click at [1528, 276] on div "[PERSON_NAME] 19 % 28.500 ,00" at bounding box center [1465, 269] width 179 height 17
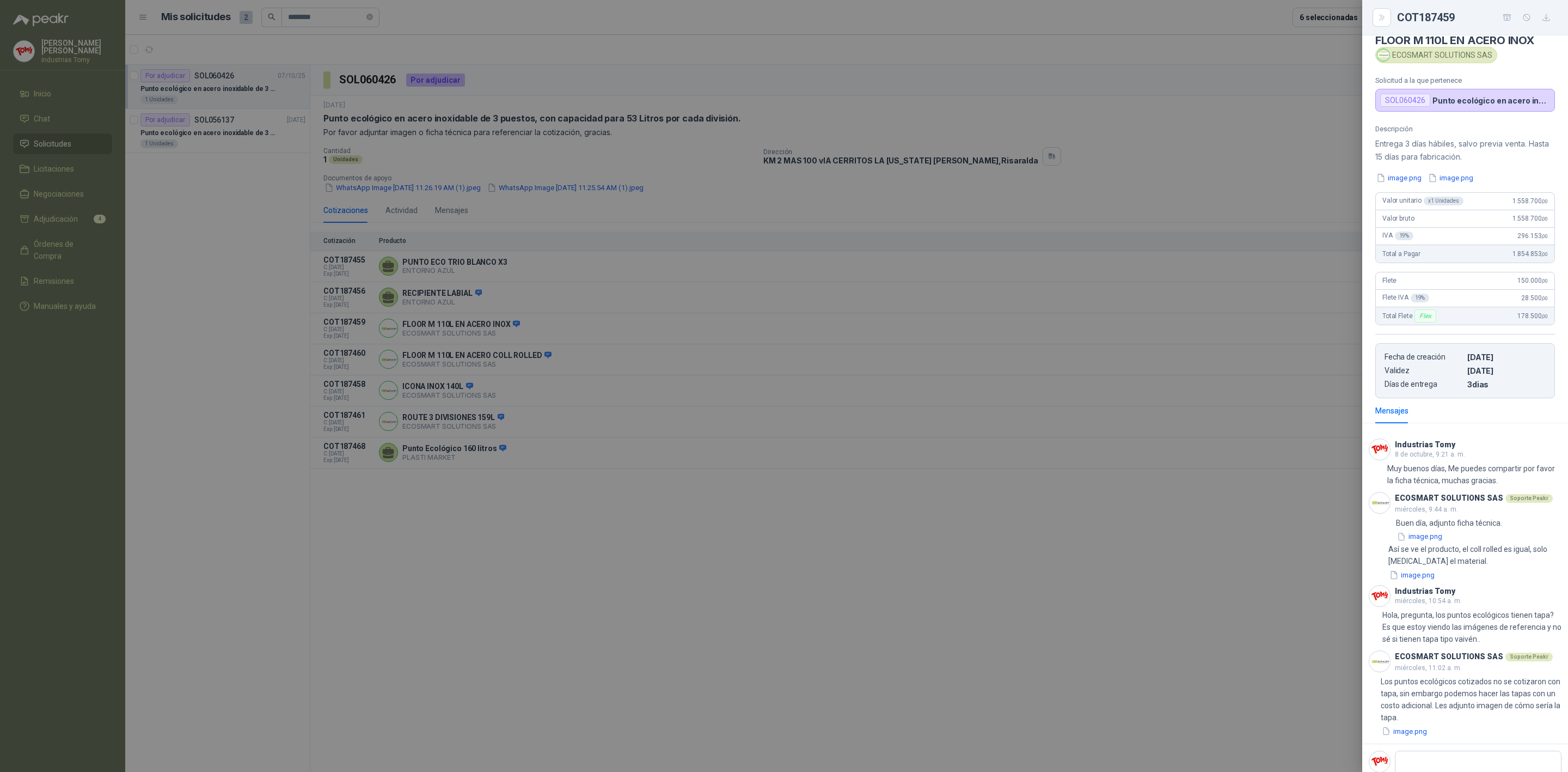
scroll to position [0, 0]
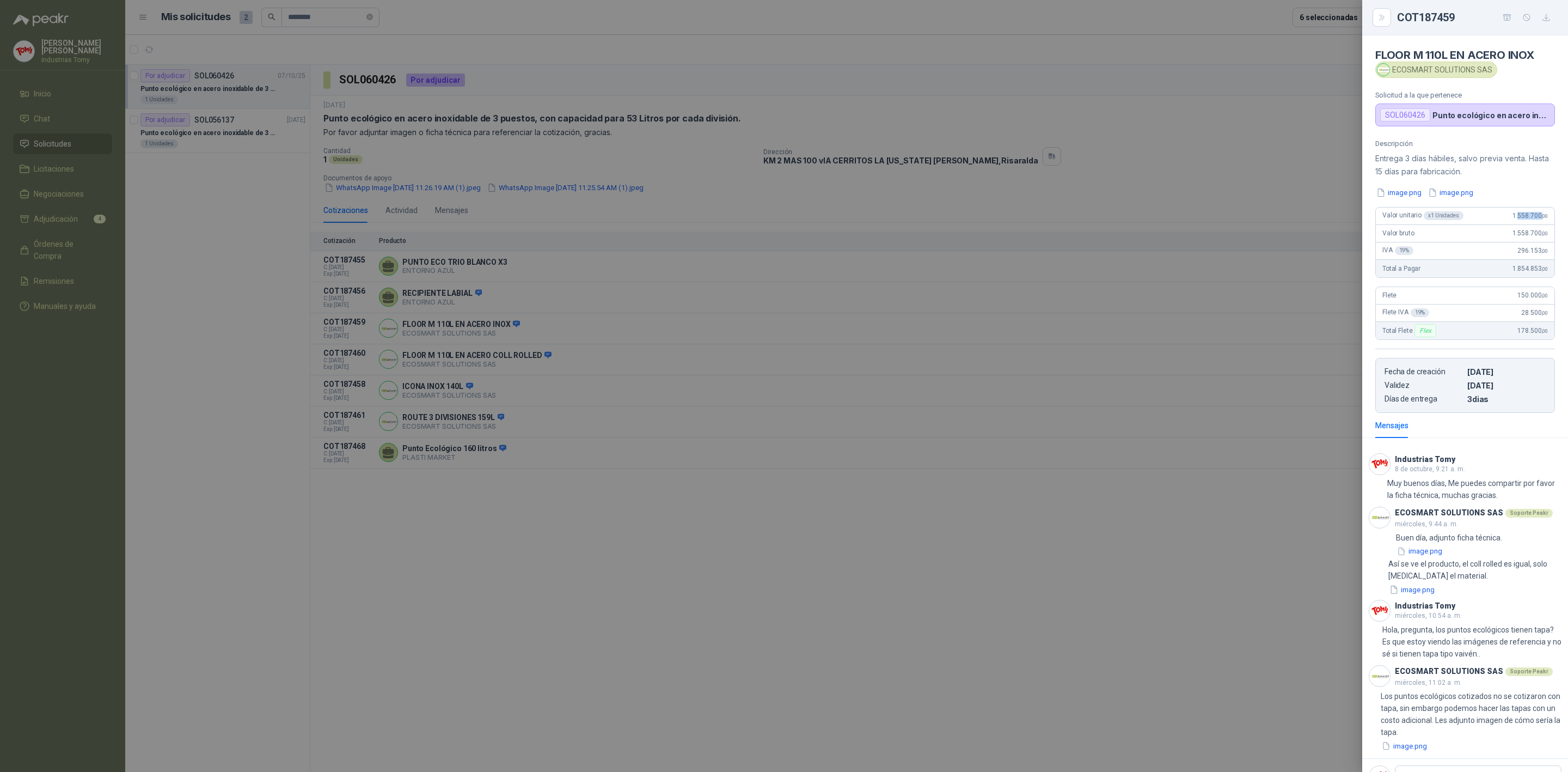
drag, startPoint x: 1534, startPoint y: 214, endPoint x: 1510, endPoint y: 215, distance: 24.0
click at [1513, 215] on span "1.558.700 ,00" at bounding box center [1530, 216] width 35 height 8
click at [1521, 219] on span "1.558.700 ,00" at bounding box center [1530, 216] width 35 height 8
click at [1527, 193] on div "image.png image.png" at bounding box center [1465, 192] width 180 height 12
click at [982, 607] on div at bounding box center [784, 386] width 1568 height 772
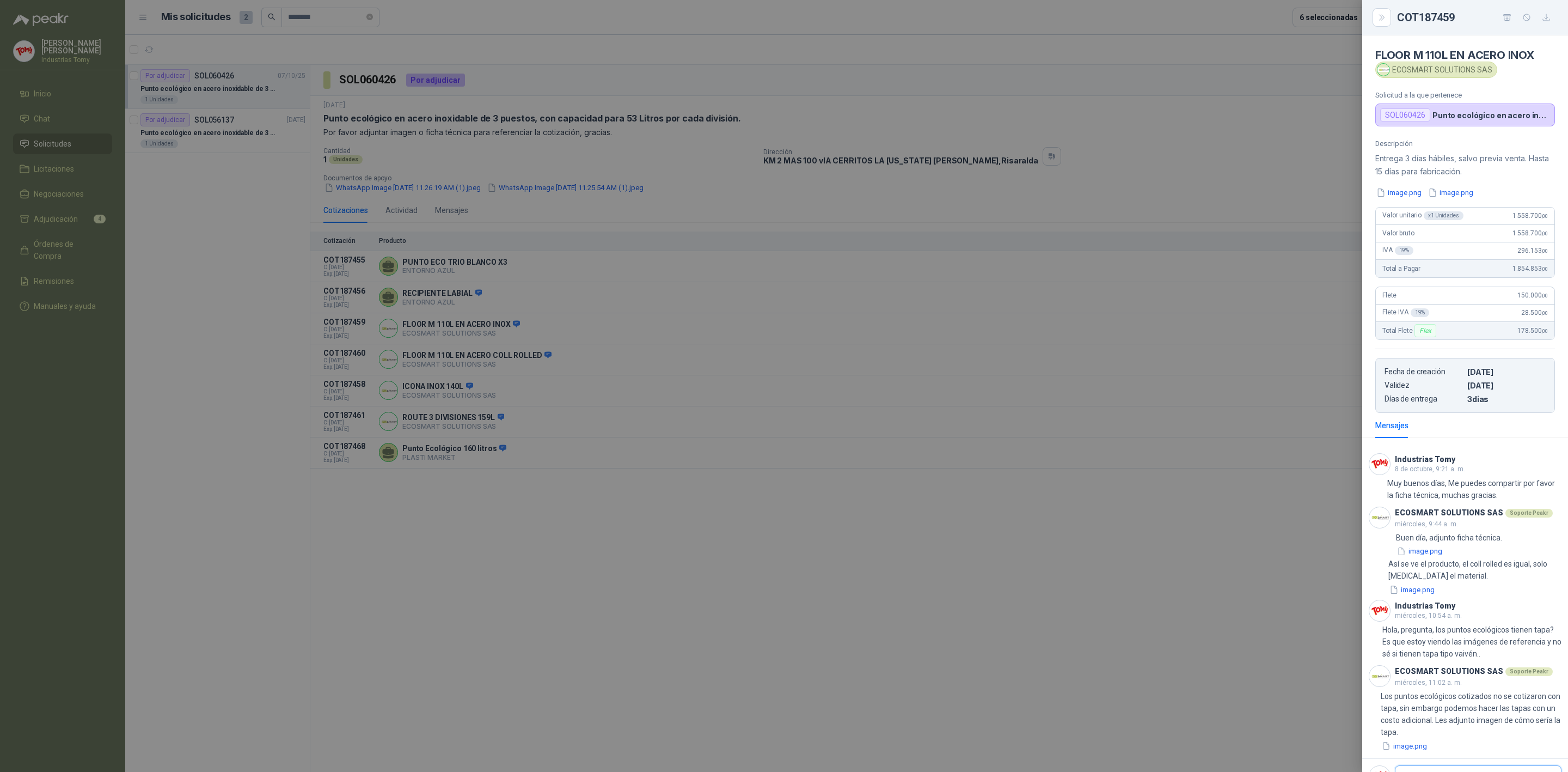
scroll to position [50, 0]
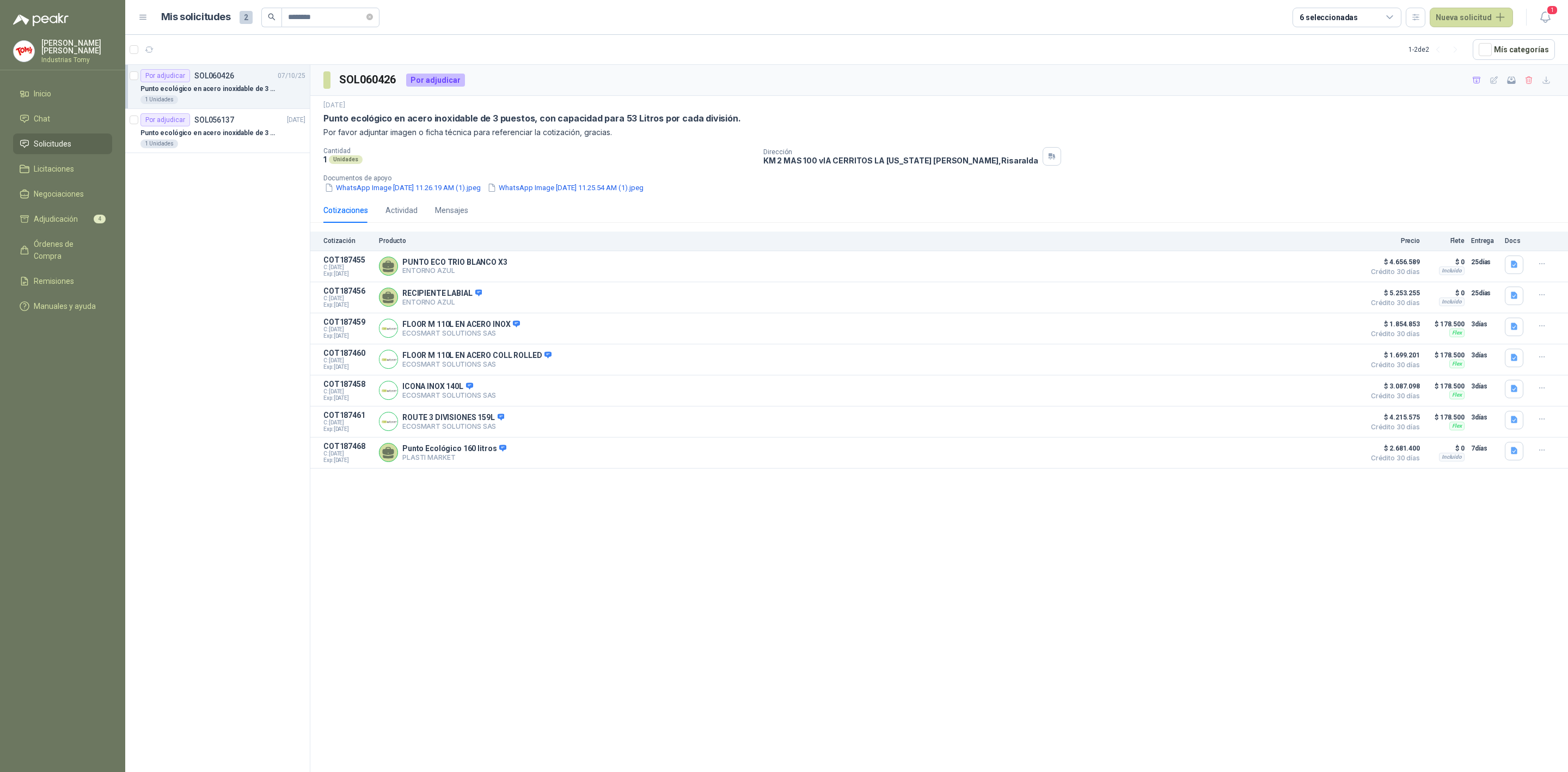
click at [986, 606] on div "SOL060426 Por adjudicar [DATE] Punto ecológico en acero inoxidable de 3 puestos…" at bounding box center [939, 419] width 1258 height 711
